Goal: Transaction & Acquisition: Book appointment/travel/reservation

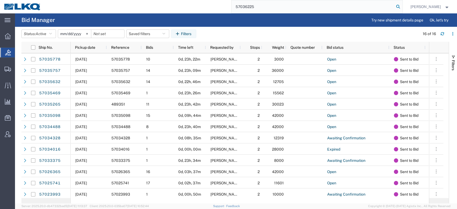
type input "57036225"
click at [401, 5] on icon at bounding box center [397, 6] width 7 height 7
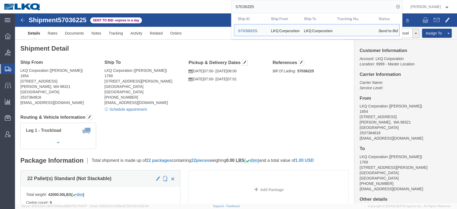
click link "Schedule appointment"
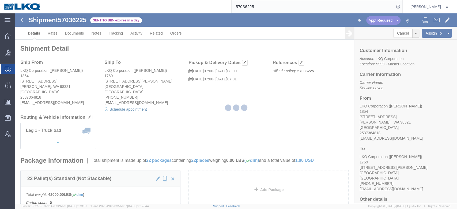
select select
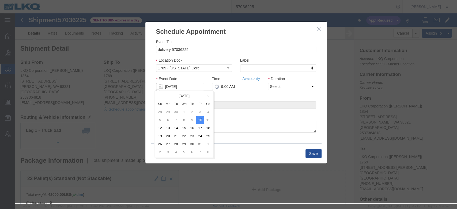
click input "[DATE]"
click td "13"
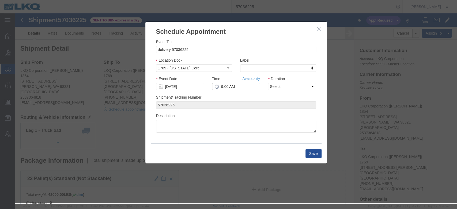
click input "9:00 AM"
type input "7:00 AM"
click select "Select 15 min 30 min 45 min 1 hr 2 hr 3 hr 4 hr"
select select "15"
click select "Select 15 min 30 min 45 min 1 hr 2 hr 3 hr 4 hr"
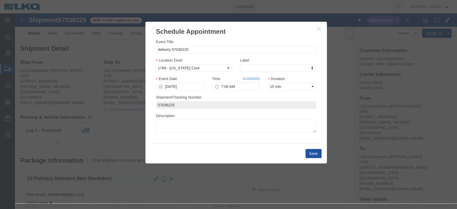
click button "Save"
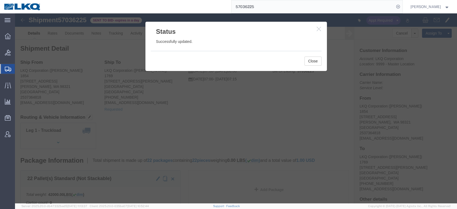
click div "Close"
click button "Close"
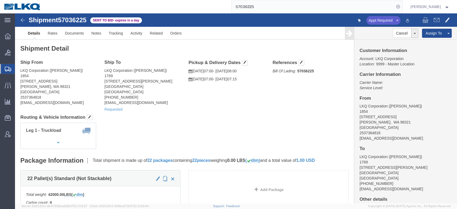
click at [262, 5] on input "57036225" at bounding box center [312, 6] width 163 height 13
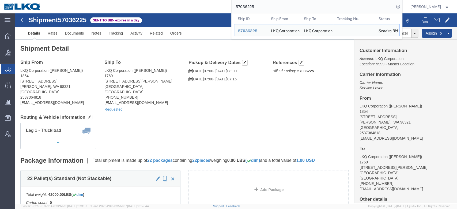
click at [262, 5] on input "57036225" at bounding box center [312, 6] width 163 height 13
paste input "6994171"
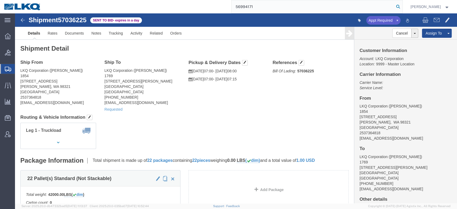
click at [401, 7] on icon at bounding box center [397, 6] width 7 height 7
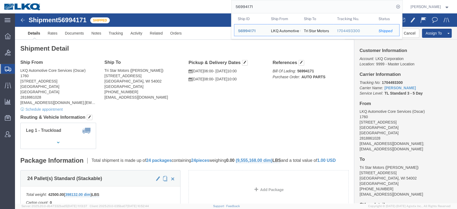
click at [255, 9] on input "56994171" at bounding box center [312, 6] width 163 height 13
paste input "7037300"
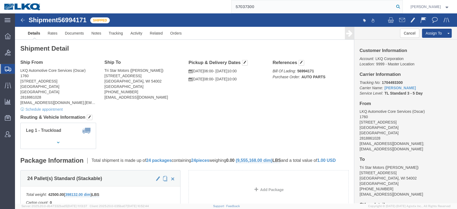
type input "57037300"
drag, startPoint x: 407, startPoint y: 5, endPoint x: 350, endPoint y: 73, distance: 88.4
click at [401, 5] on icon at bounding box center [397, 6] width 7 height 7
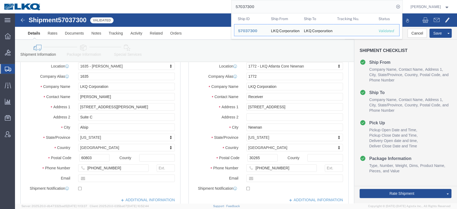
scroll to position [82, 0]
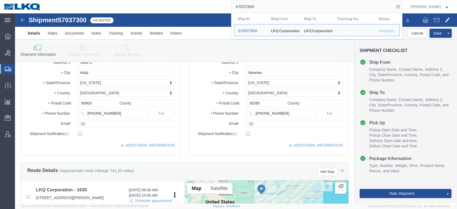
select select "27578"
select select "30704"
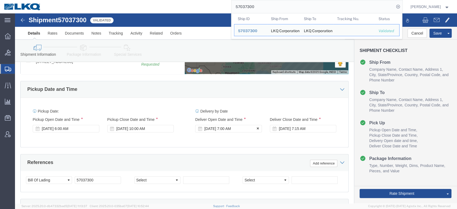
scroll to position [250, 0]
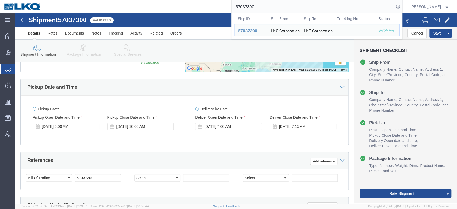
click div "References Add reference"
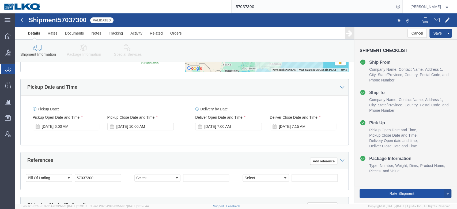
click button "Rate Shipment"
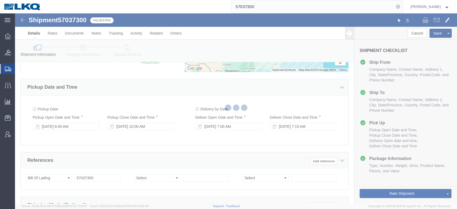
type button "Rate Shipment"
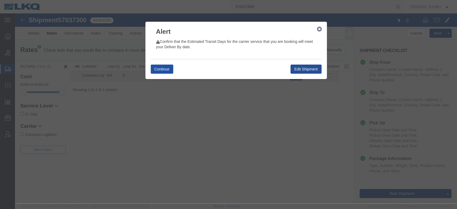
click at [167, 71] on button "Continue" at bounding box center [162, 68] width 22 height 9
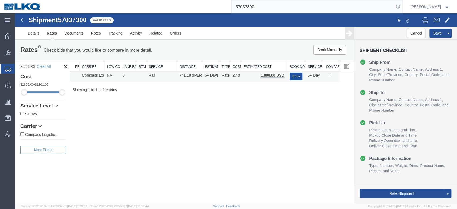
click at [291, 79] on button "Book" at bounding box center [295, 76] width 13 height 8
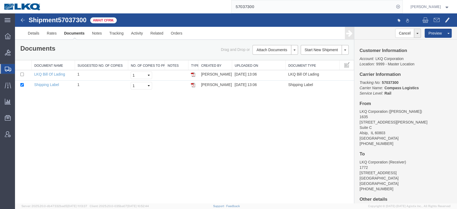
click at [251, 7] on input "57037300" at bounding box center [312, 6] width 163 height 13
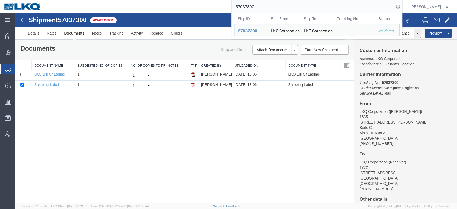
click at [251, 7] on input "57037300" at bounding box center [312, 6] width 163 height 13
paste input "6920551"
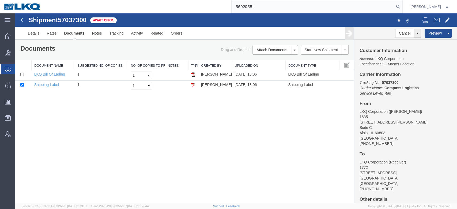
click at [402, 3] on form "56920551" at bounding box center [316, 6] width 171 height 13
drag, startPoint x: 408, startPoint y: 7, endPoint x: 407, endPoint y: 11, distance: 4.2
click at [401, 7] on icon at bounding box center [397, 6] width 7 height 7
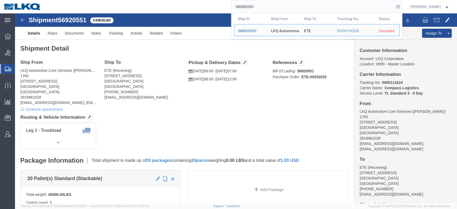
click at [256, 7] on input "56920551" at bounding box center [312, 6] width 163 height 13
paste input "35230"
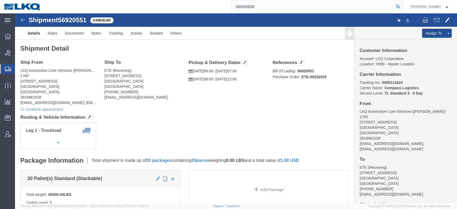
type input "56935230"
click at [401, 7] on icon at bounding box center [397, 6] width 7 height 7
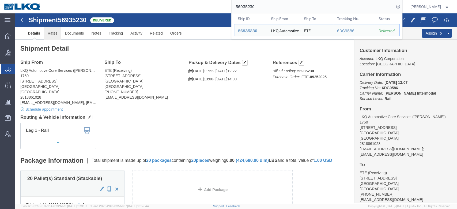
click link "Rates"
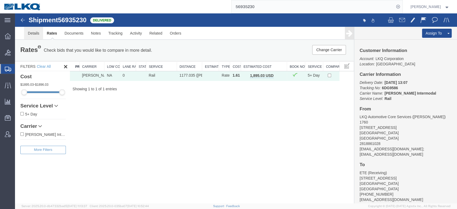
click at [32, 30] on link "Details" at bounding box center [33, 33] width 19 height 13
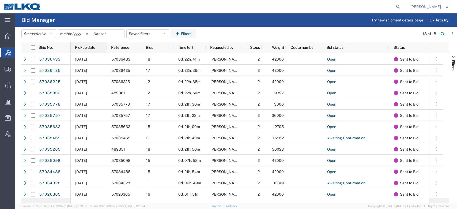
click at [95, 44] on div "Pickup date" at bounding box center [90, 47] width 30 height 9
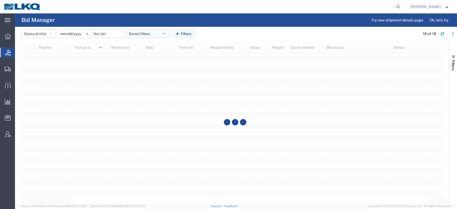
click at [155, 31] on button "Saved filters" at bounding box center [147, 33] width 43 height 9
click at [156, 55] on span "No PGW/LTL" at bounding box center [162, 57] width 70 height 10
type input "2025-01-01"
type input "2025-12-31"
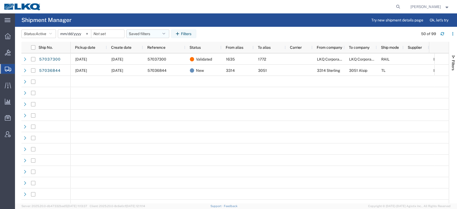
click at [90, 46] on span "Pickup date" at bounding box center [85, 47] width 20 height 4
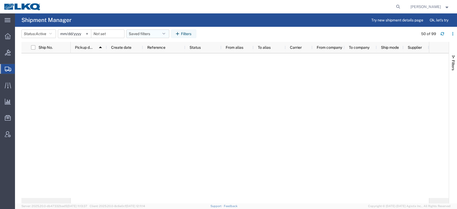
click at [156, 35] on button "Saved filters" at bounding box center [147, 33] width 43 height 9
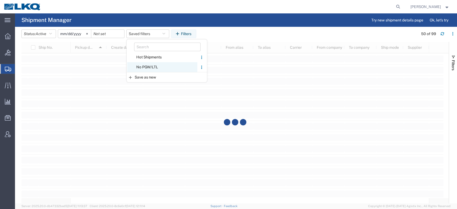
click at [158, 67] on span "No PGW/LTL" at bounding box center [162, 67] width 70 height 10
type input "2025-01-01"
type input "2025-12-31"
